Goal: Information Seeking & Learning: Find specific fact

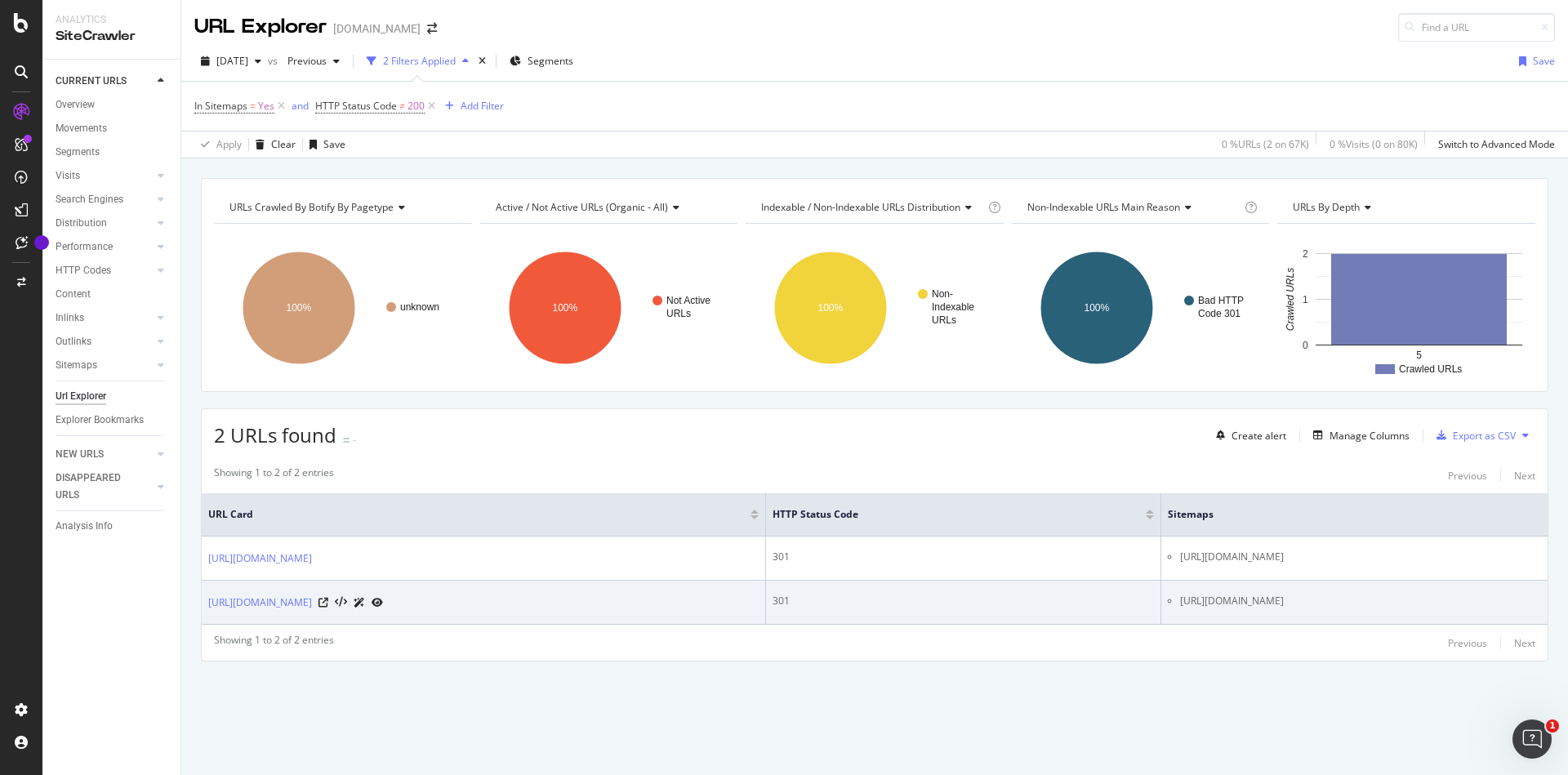
drag, startPoint x: 1076, startPoint y: 600, endPoint x: 1374, endPoint y: 598, distance: 298.0
click at [1374, 598] on li "[URL][DOMAIN_NAME]" at bounding box center [1360, 601] width 361 height 14
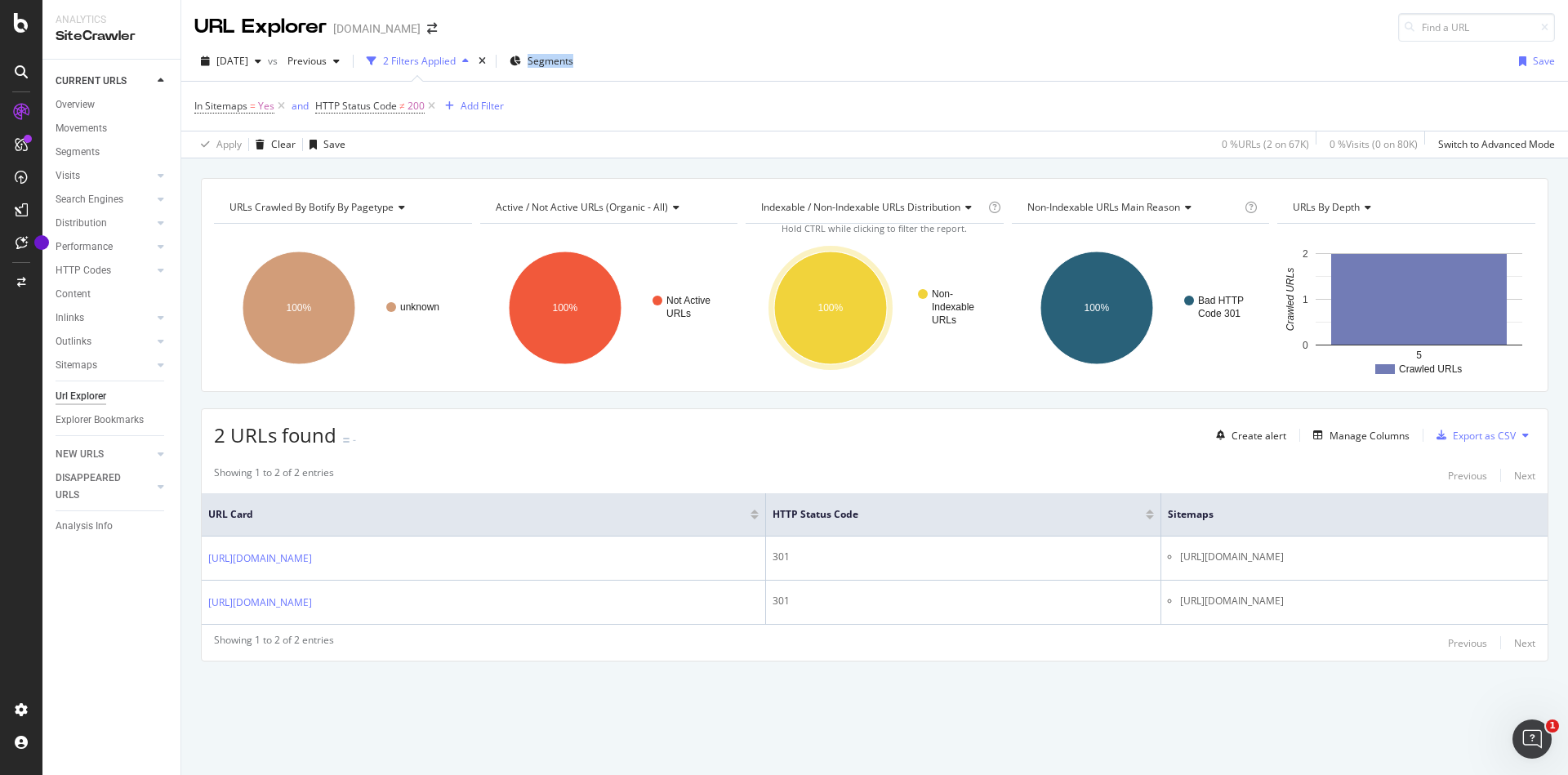
click at [738, 54] on div "[DATE] vs Previous 2 Filters Applied Segments Save" at bounding box center [874, 64] width 1386 height 33
click at [736, 44] on div "[DATE] vs Previous 2 Filters Applied Segments Save In Sitemaps = Yes and HTTP S…" at bounding box center [874, 100] width 1386 height 117
click at [759, 33] on div "URL Explorer [DOMAIN_NAME]" at bounding box center [874, 21] width 1386 height 42
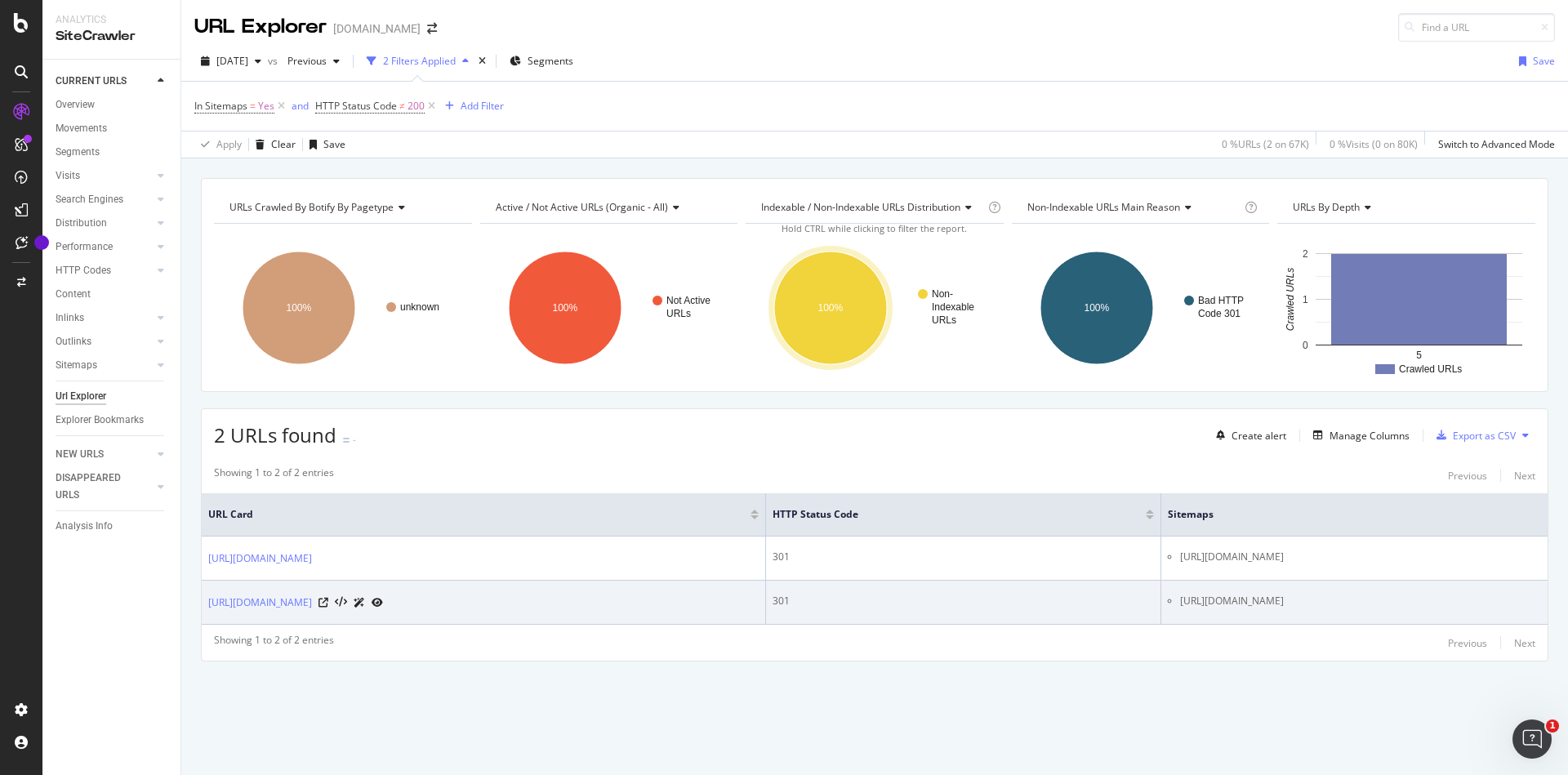
click at [1180, 598] on li "[URL][DOMAIN_NAME]" at bounding box center [1360, 601] width 361 height 14
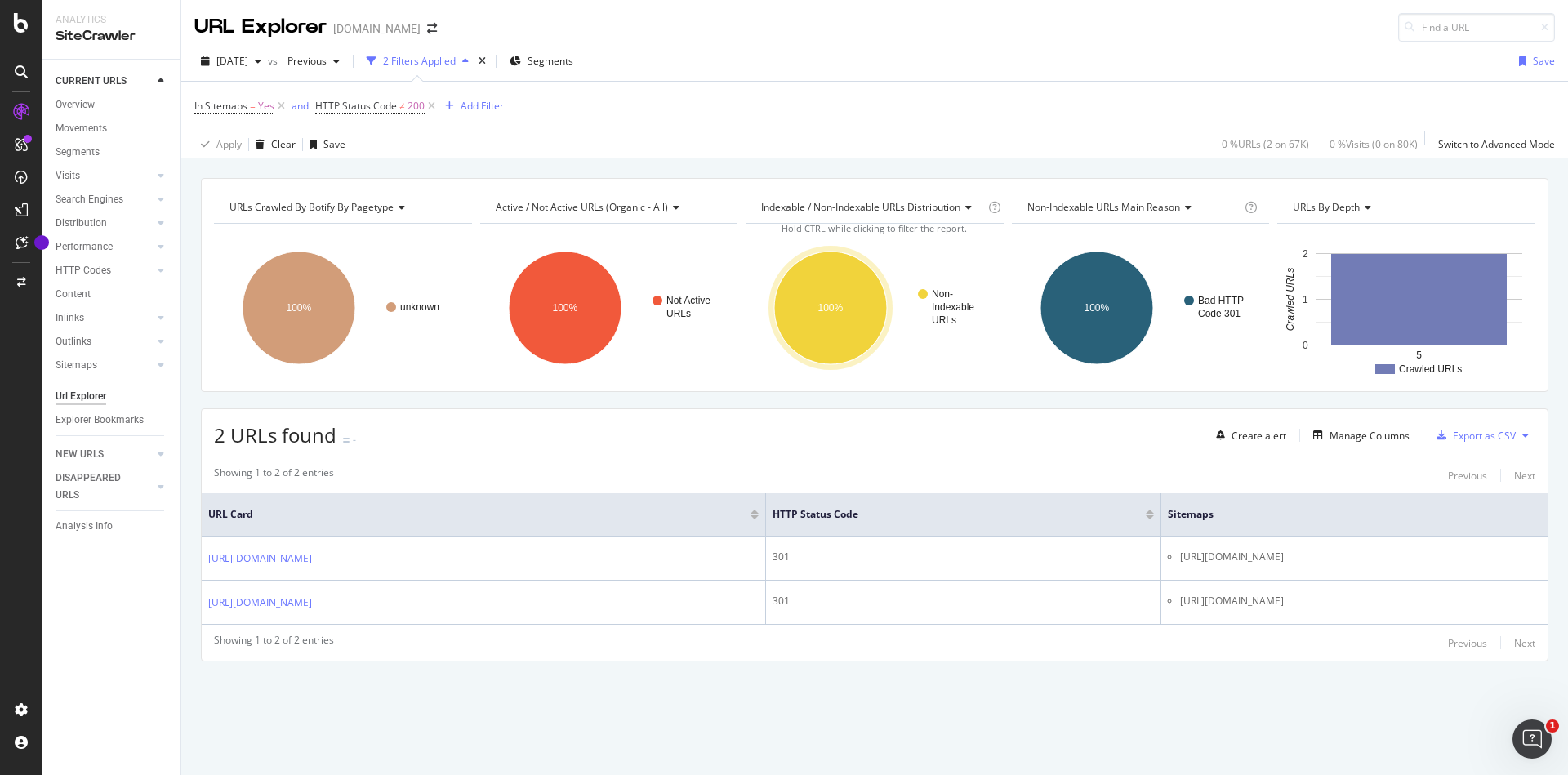
click at [1141, 646] on div "Showing 1 to 2 of 2 entries Previous Next" at bounding box center [875, 643] width 1345 height 20
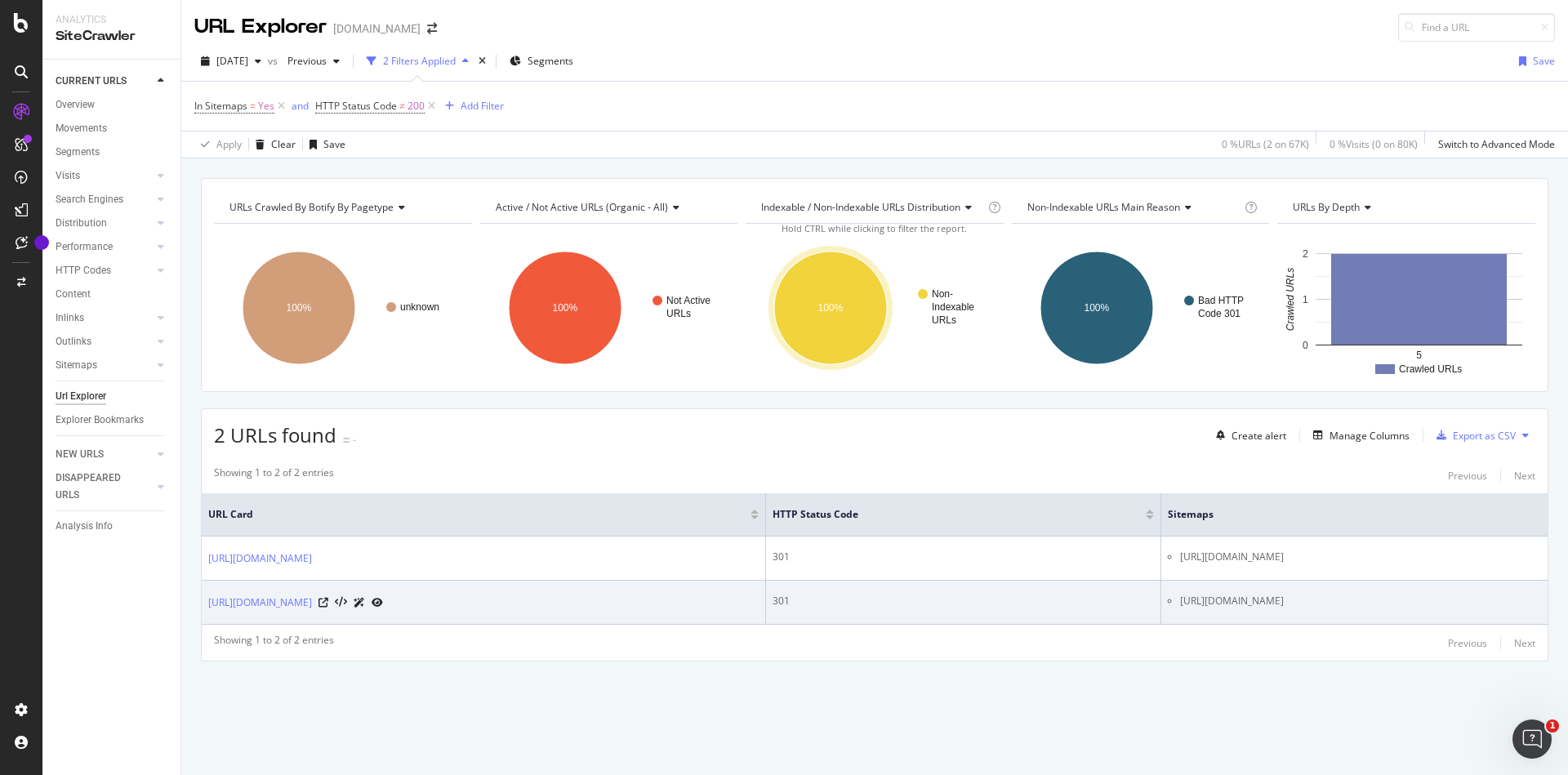
drag, startPoint x: 1072, startPoint y: 603, endPoint x: 1383, endPoint y: 612, distance: 311.1
click at [1383, 612] on td "[URL][DOMAIN_NAME]" at bounding box center [1353, 602] width 387 height 44
copy li "[URL][DOMAIN_NAME]"
